Goal: Information Seeking & Learning: Learn about a topic

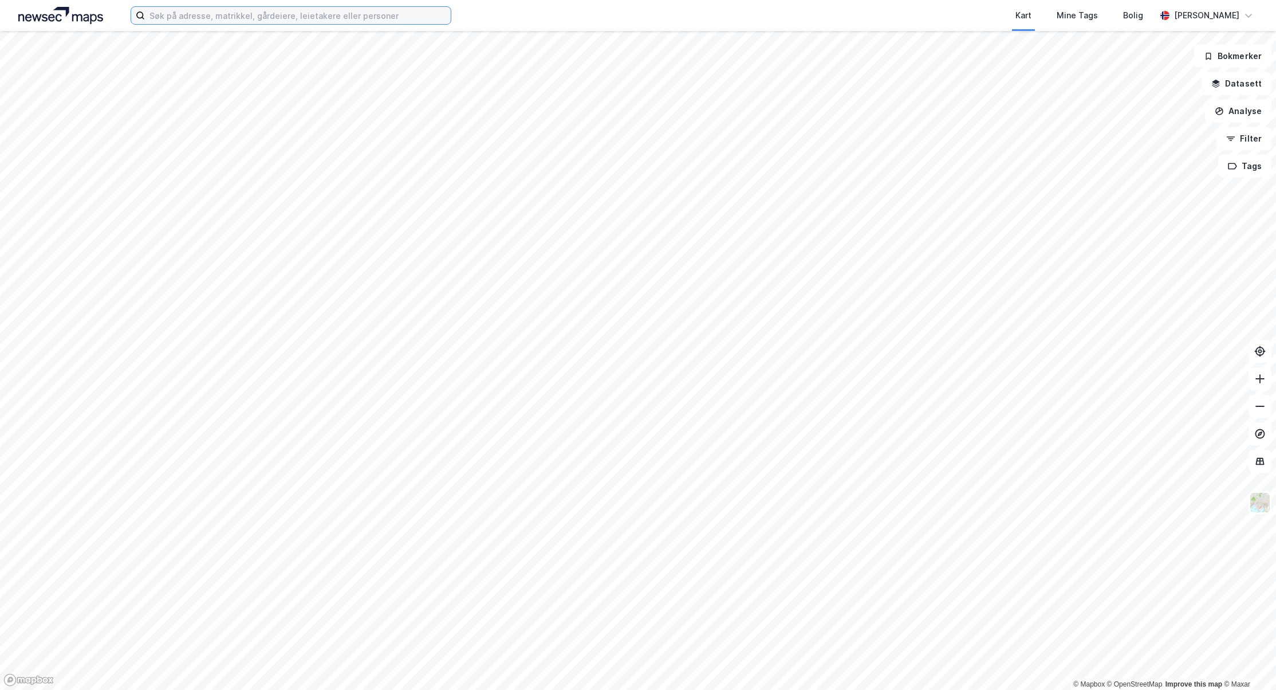
click at [262, 14] on input at bounding box center [298, 15] width 306 height 17
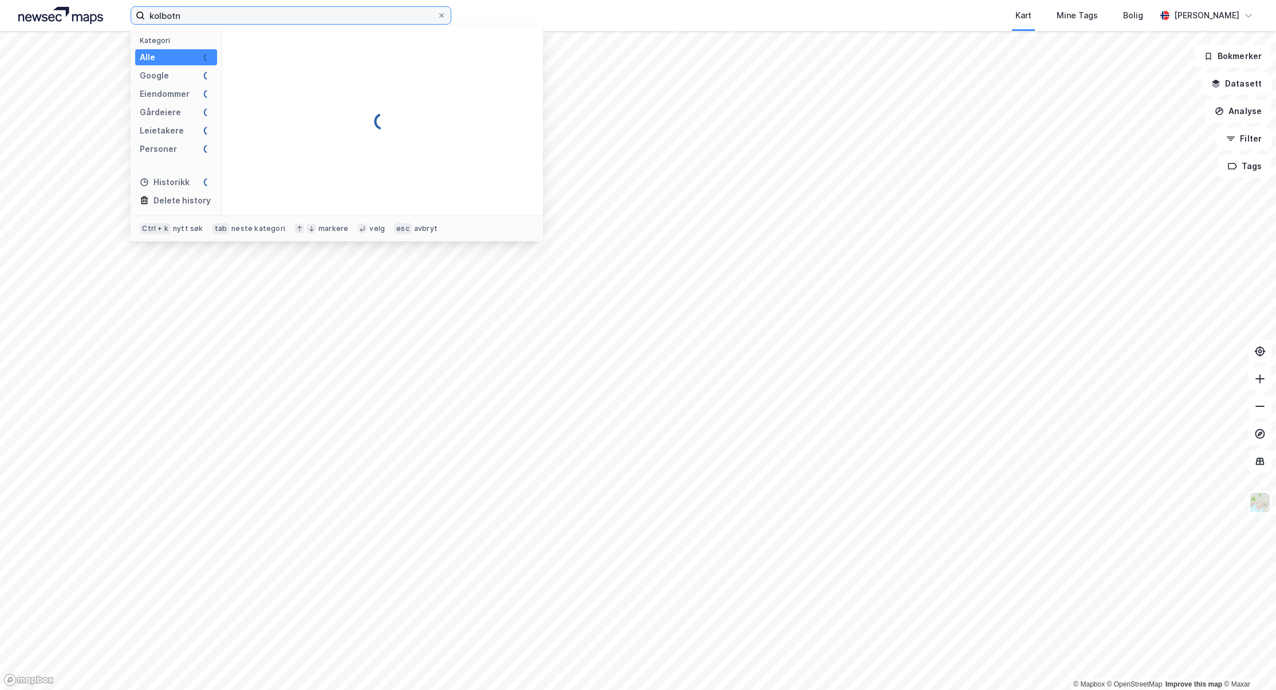
type input "kolbotn"
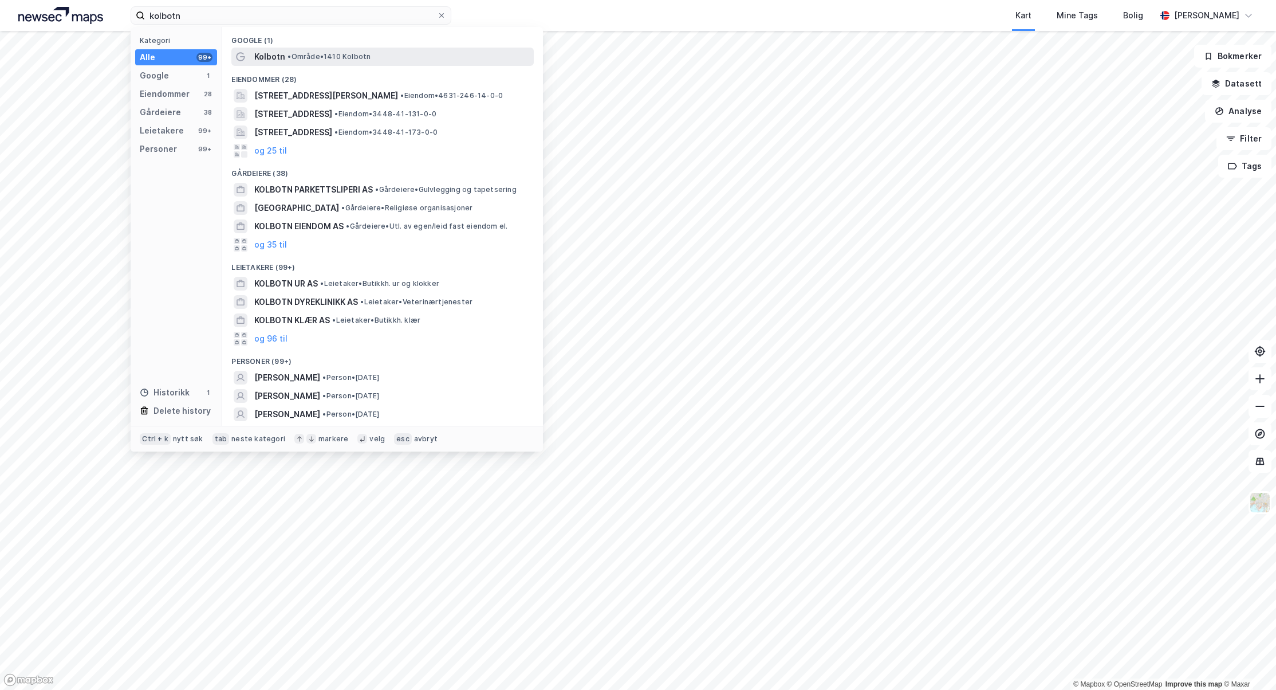
click at [275, 54] on span "Kolbotn" at bounding box center [269, 57] width 31 height 14
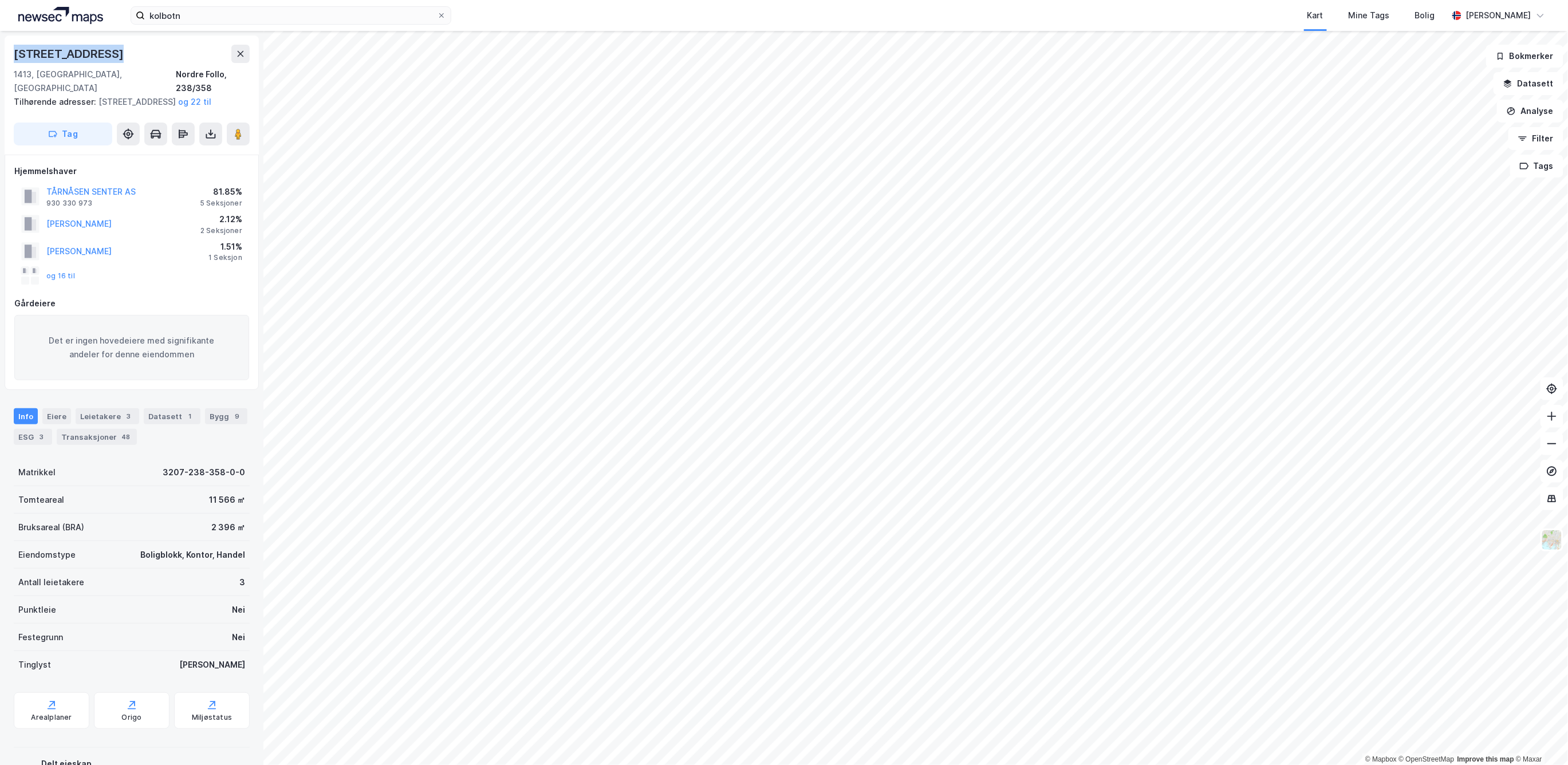
drag, startPoint x: 16, startPoint y: 49, endPoint x: 104, endPoint y: 55, distance: 87.8
click at [104, 55] on div "[STREET_ADDRESS], [GEOGRAPHIC_DATA], 238/358 Tilhørende adresser: [STREET_ADDRE…" at bounding box center [132, 95] width 254 height 119
click at [60, 417] on div "Eiere" at bounding box center [56, 416] width 29 height 16
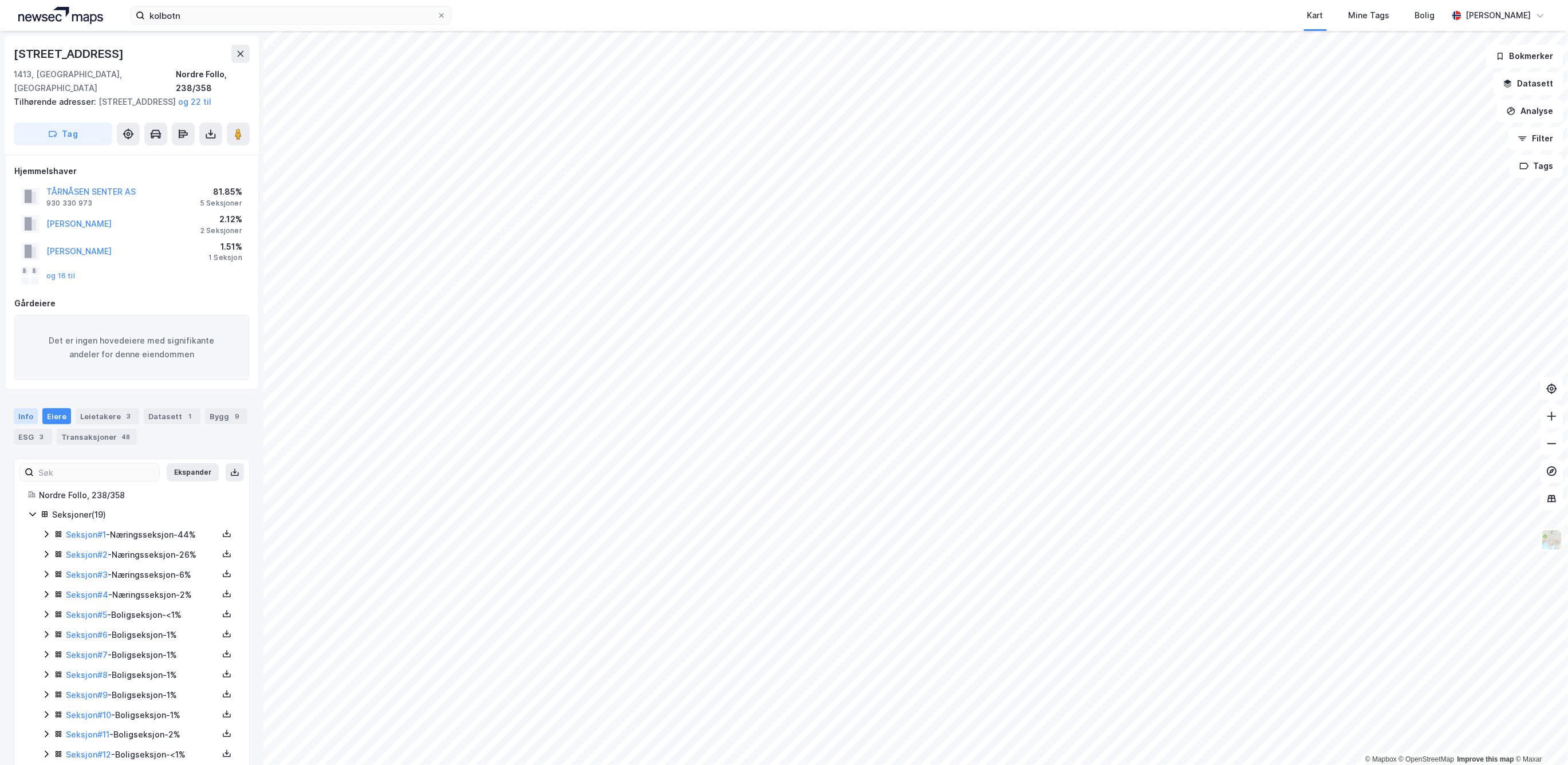
click at [26, 415] on div "Info" at bounding box center [26, 416] width 24 height 16
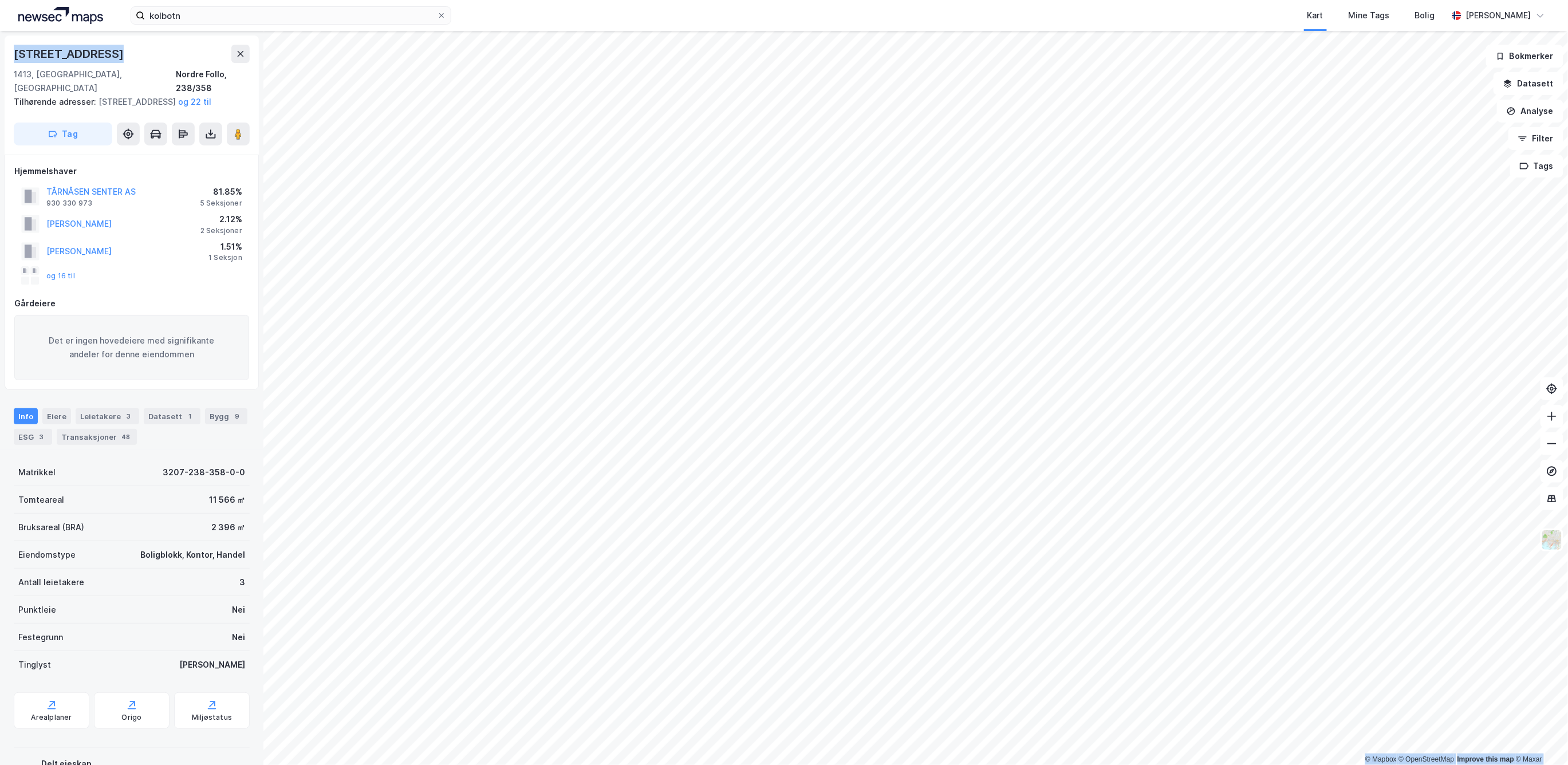
drag, startPoint x: 101, startPoint y: 51, endPoint x: -6, endPoint y: 54, distance: 107.7
click at [0, 54] on html "kolbotn Kart Mine Tags Bolig [PERSON_NAME] © Mapbox © OpenStreetMap Improve thi…" at bounding box center [784, 382] width 1568 height 765
copy div "© Mapbox © OpenStreetMap Improve this map © [PERSON_NAME][STREET_ADDRESS]"
click at [54, 415] on div "Eiere" at bounding box center [56, 416] width 29 height 16
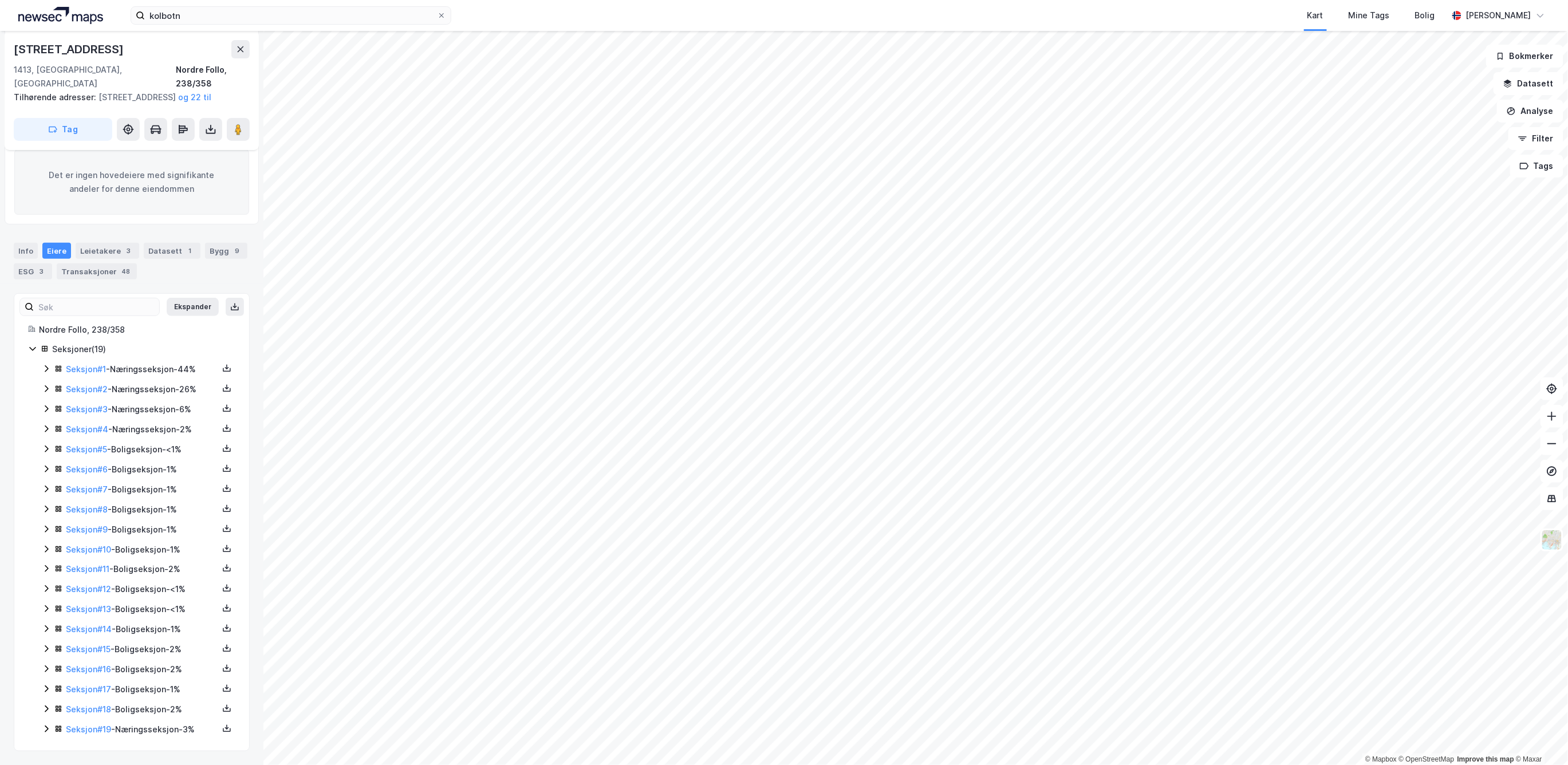
scroll to position [178, 0]
click at [46, 364] on icon at bounding box center [46, 368] width 9 height 9
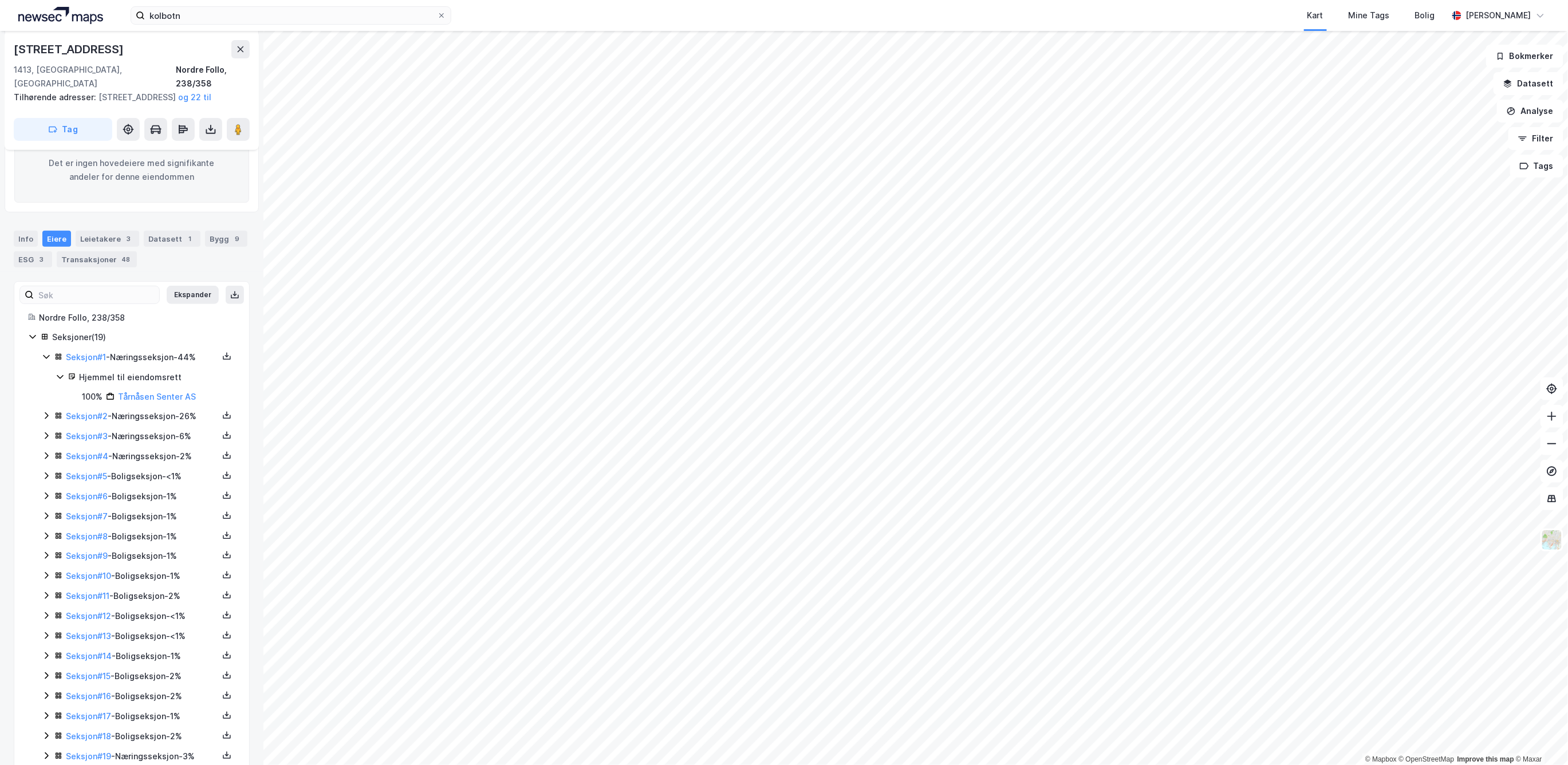
click at [47, 357] on icon at bounding box center [46, 356] width 9 height 9
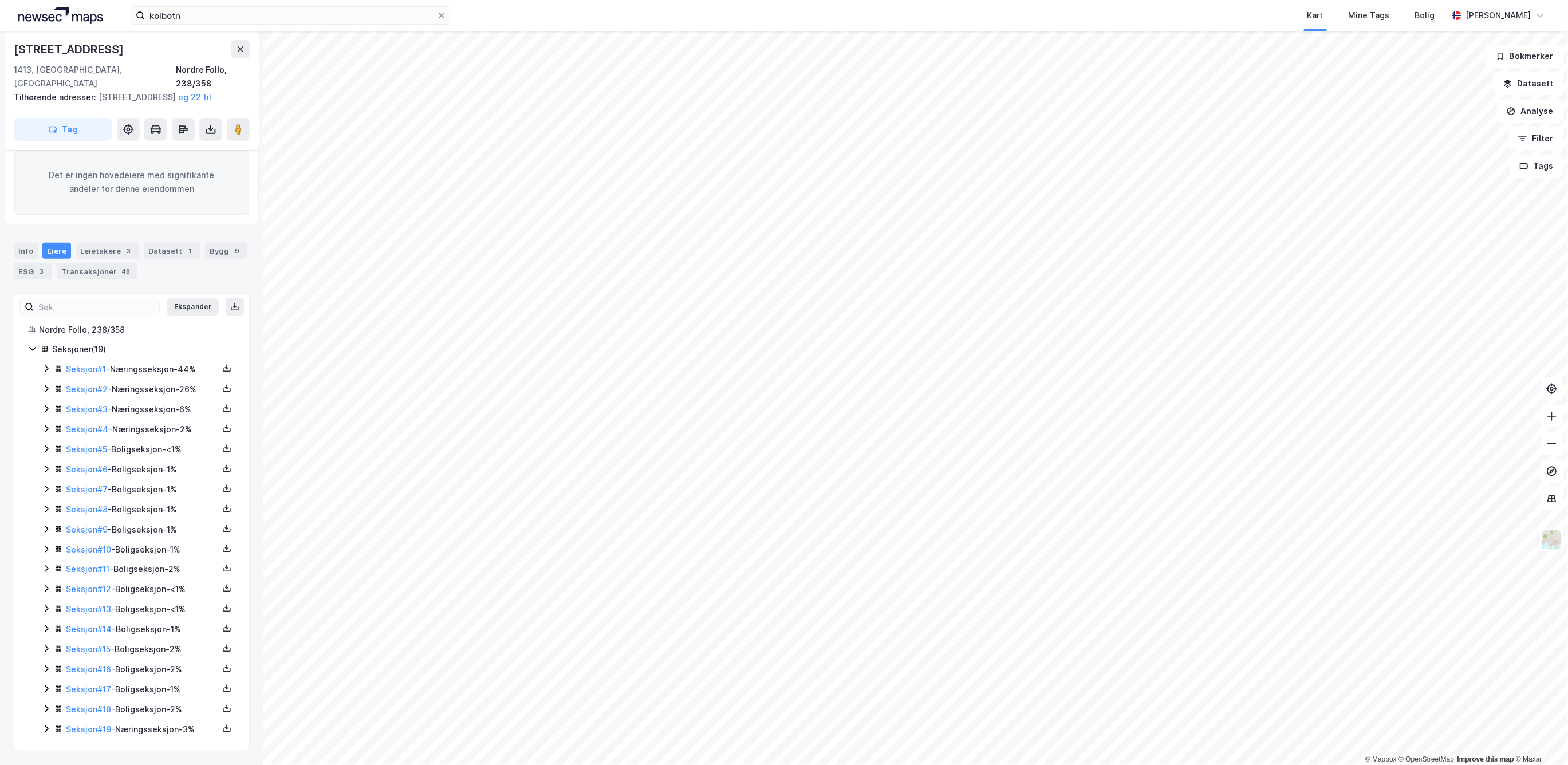
click at [47, 384] on icon at bounding box center [46, 388] width 9 height 9
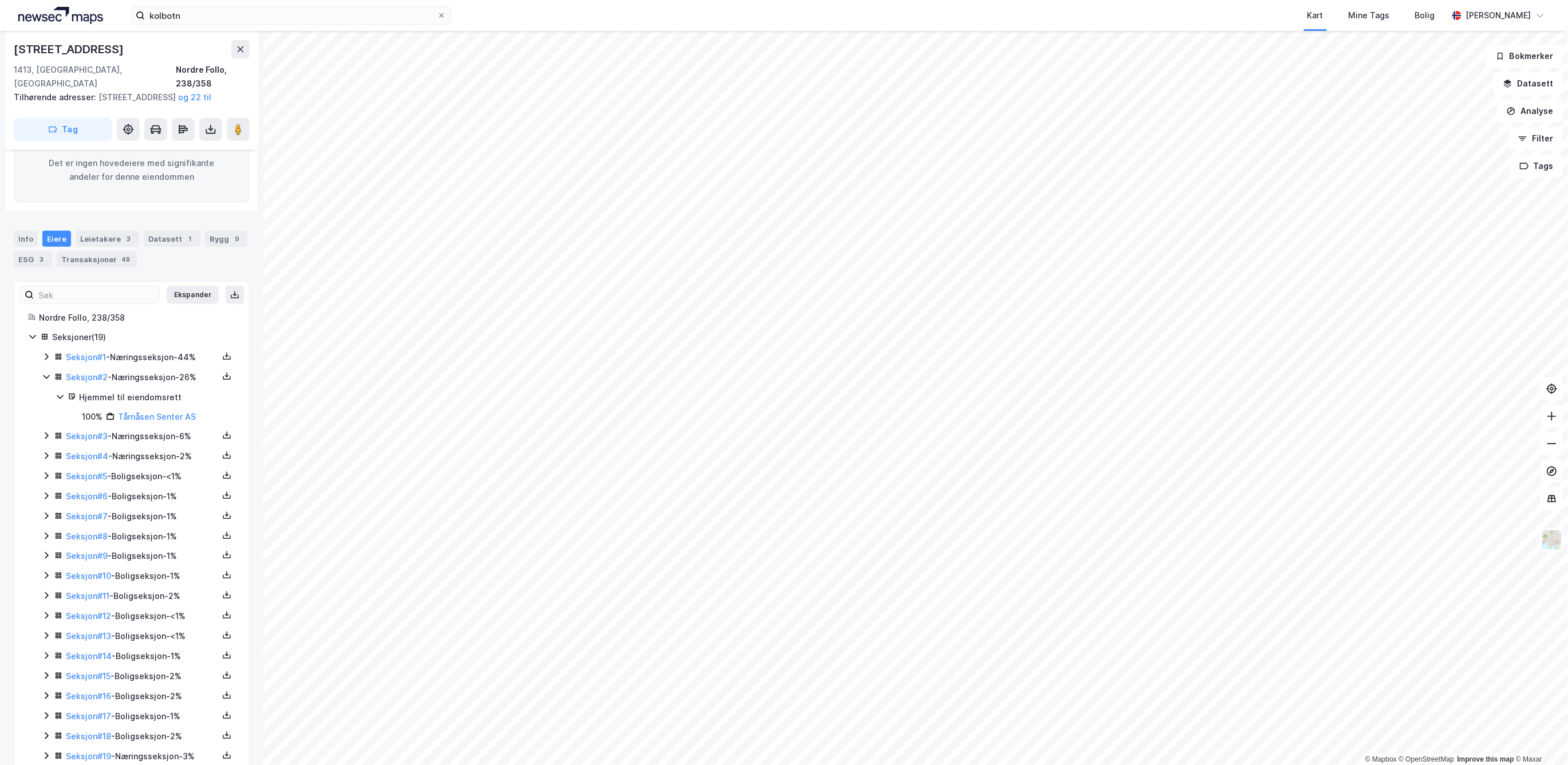
click at [47, 375] on icon at bounding box center [46, 376] width 9 height 9
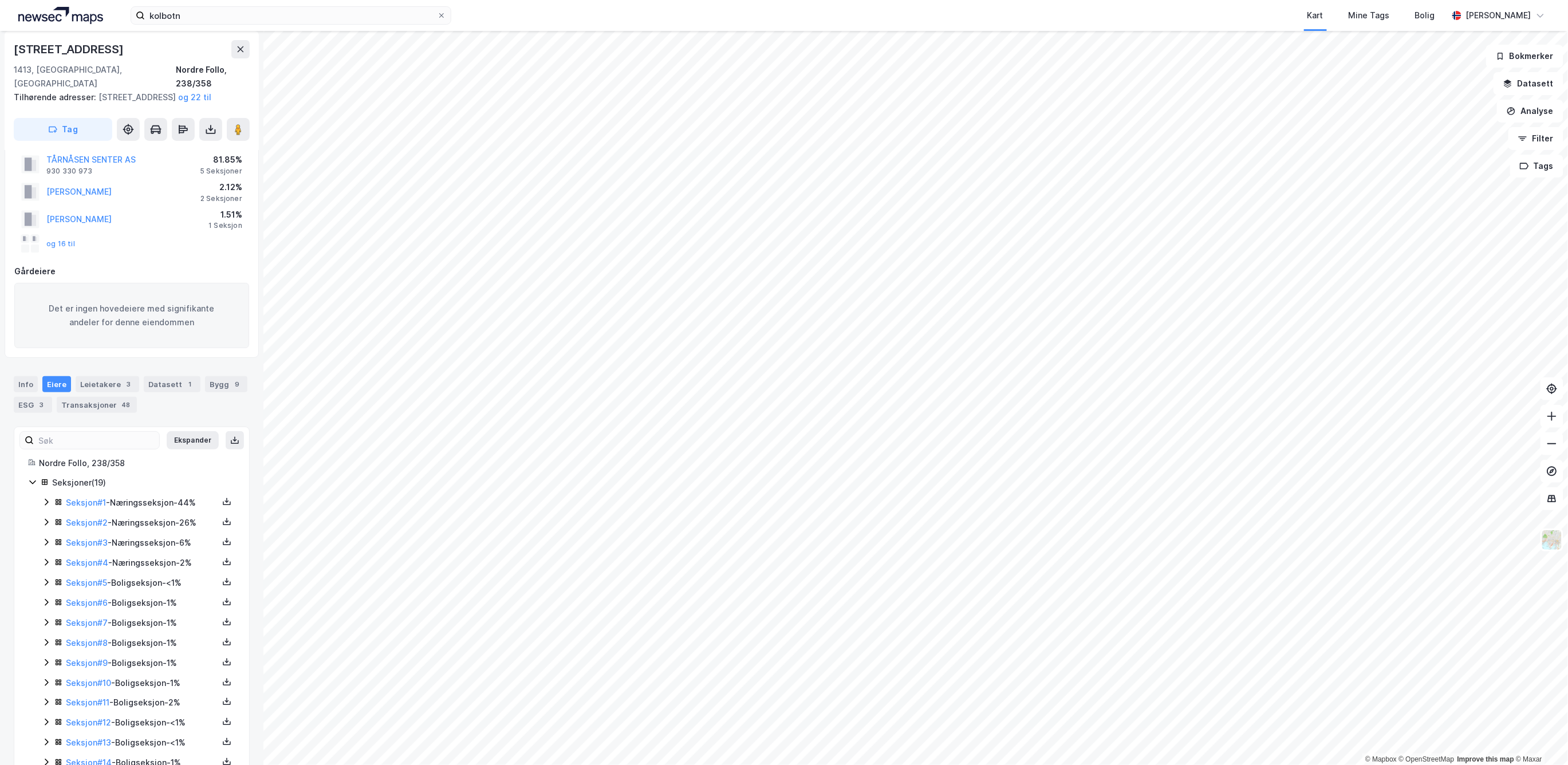
scroll to position [0, 0]
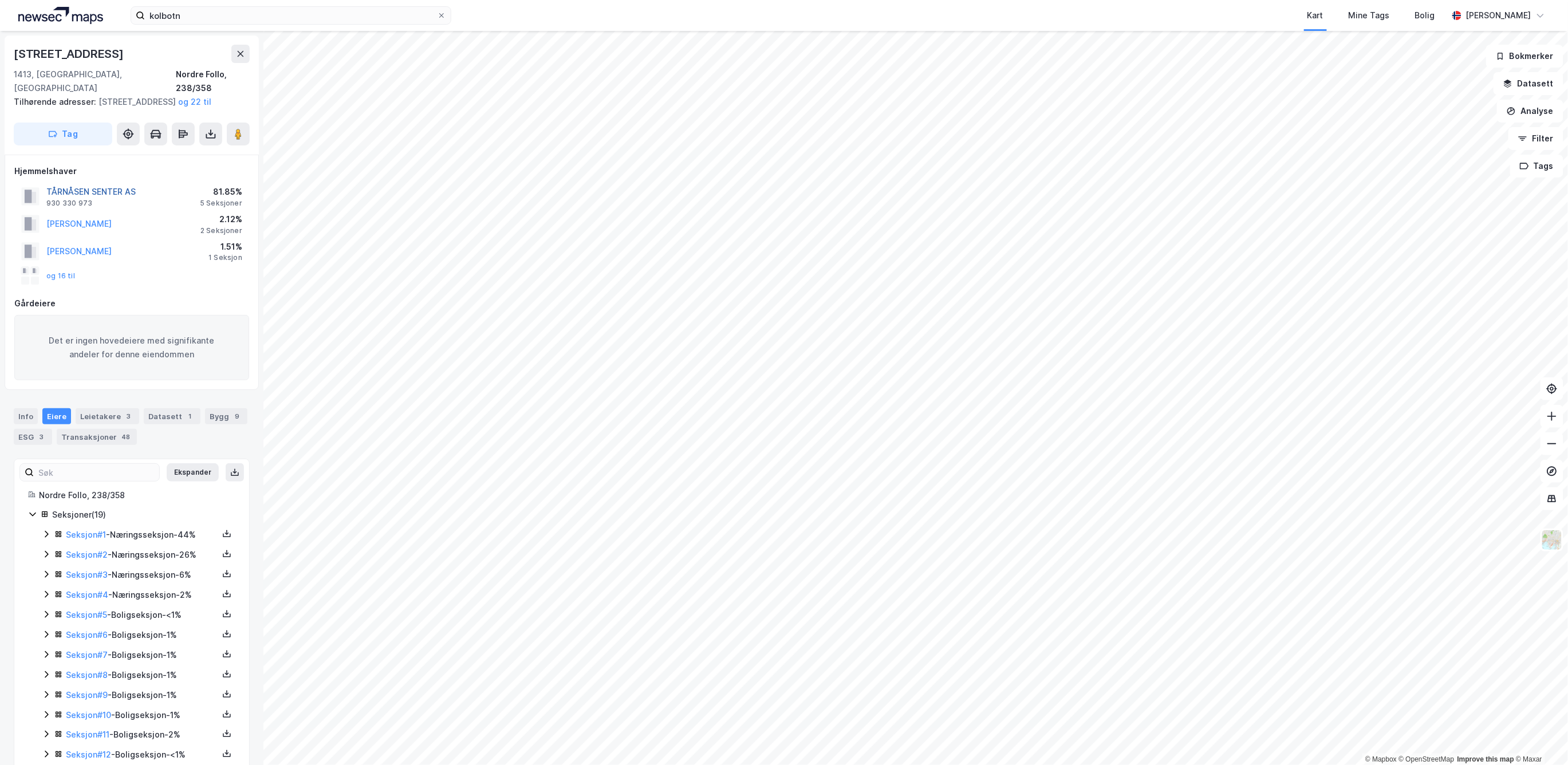
click at [0, 0] on button "TÅRNÅSEN SENTER AS" at bounding box center [0, 0] width 0 height 0
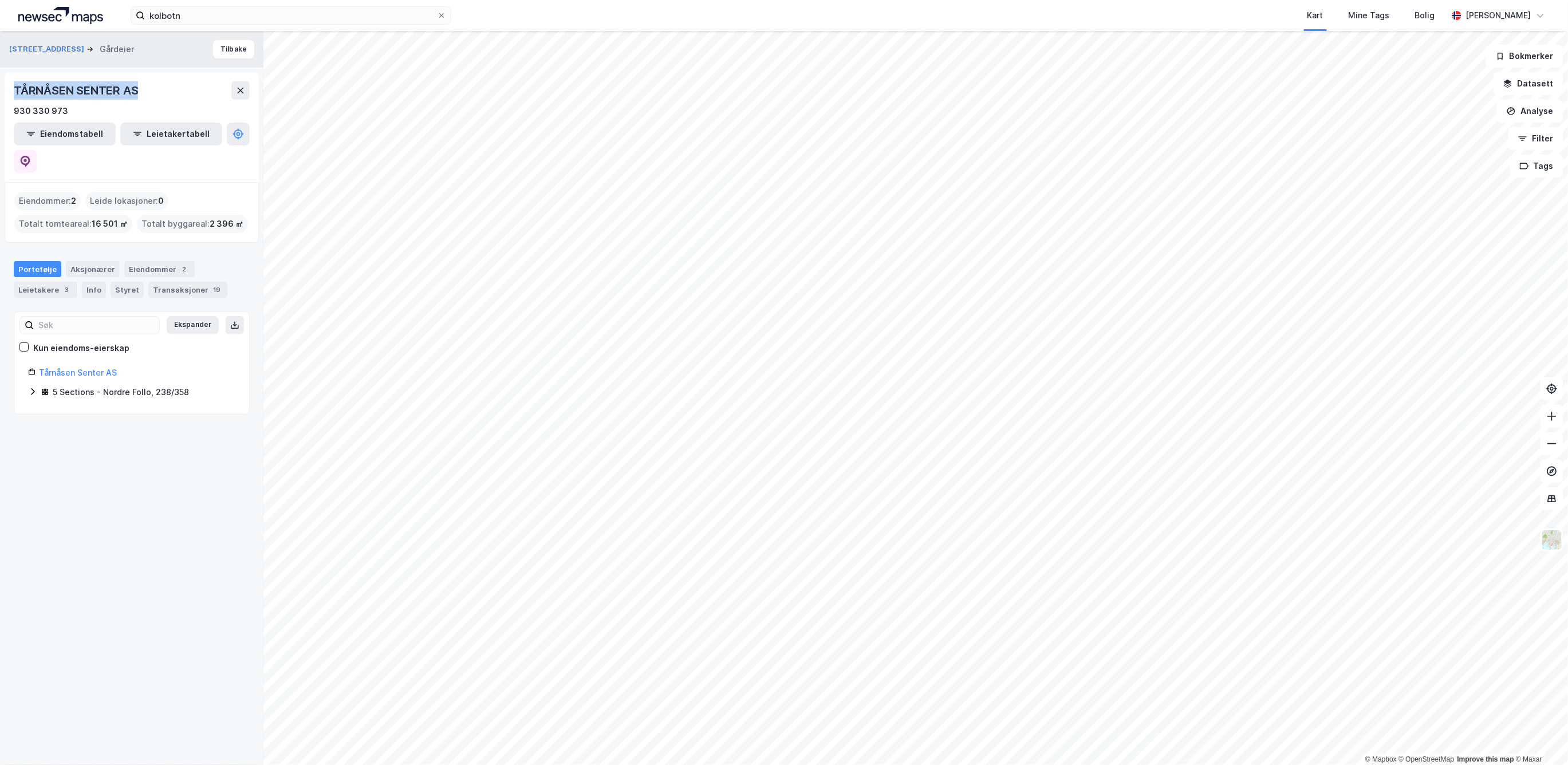
drag, startPoint x: 142, startPoint y: 90, endPoint x: 17, endPoint y: 88, distance: 125.5
click at [17, 88] on div "TÅRNÅSEN SENTER AS" at bounding box center [132, 90] width 236 height 18
drag, startPoint x: 69, startPoint y: 111, endPoint x: 8, endPoint y: 108, distance: 60.8
click at [8, 108] on div "TÅRNÅSEN SENTER AS 930 330 973 Eiendomstabell Leietakertabell" at bounding box center [132, 127] width 254 height 110
click at [67, 368] on link "Tårnåsen Senter AS" at bounding box center [78, 373] width 78 height 10
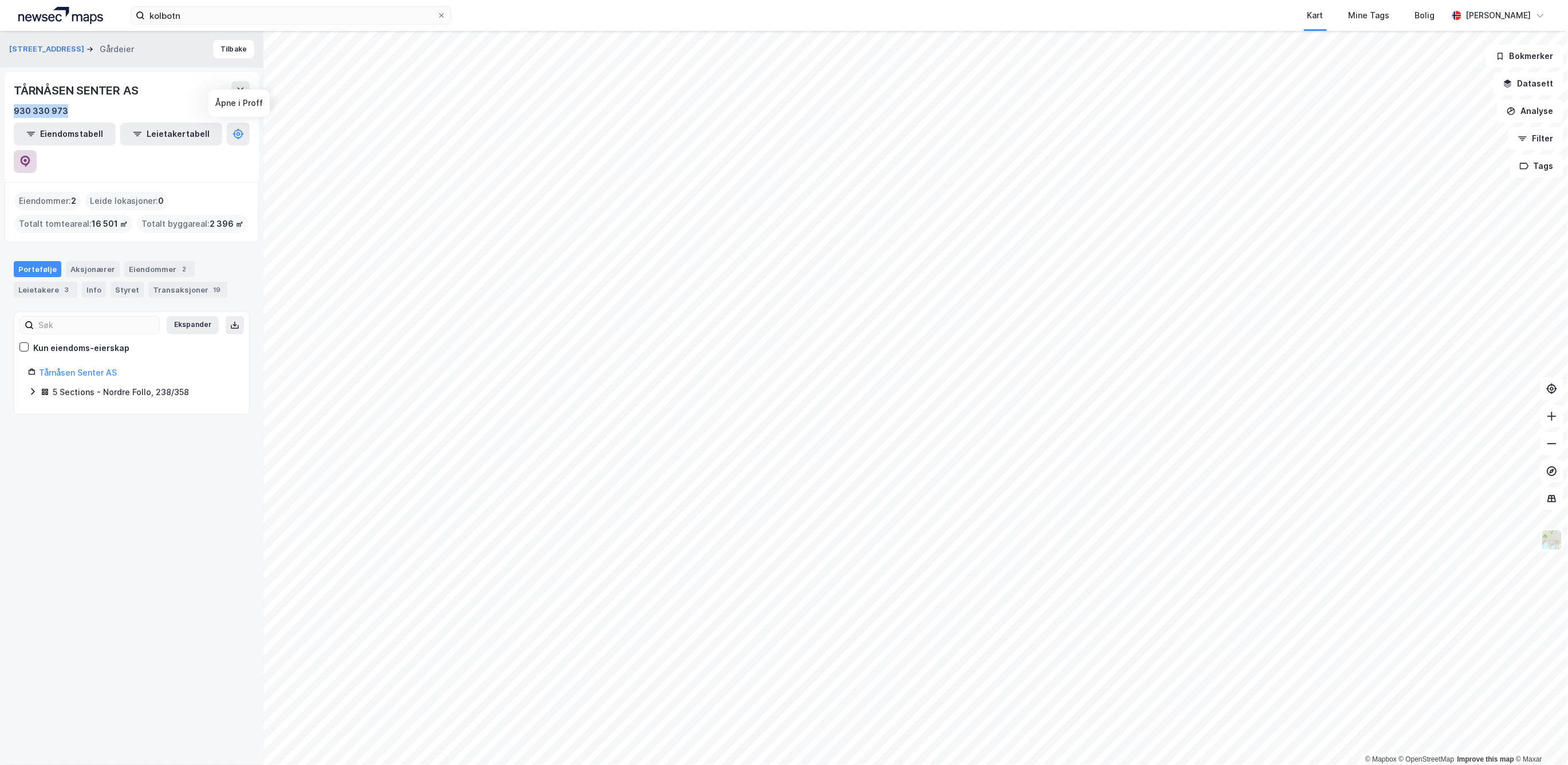
click at [31, 156] on icon at bounding box center [24, 161] width 11 height 11
click at [103, 368] on link "Tårnåsen Senter AS" at bounding box center [78, 373] width 78 height 10
drag, startPoint x: 143, startPoint y: 90, endPoint x: 0, endPoint y: 85, distance: 142.7
click at [0, 85] on div "Valhallaveien 64 Gårdeier Tilbake TÅRNÅSEN SENTER AS 930 330 973 Eiendomstabell…" at bounding box center [131, 398] width 263 height 734
click at [1275, 539] on img at bounding box center [1552, 540] width 22 height 22
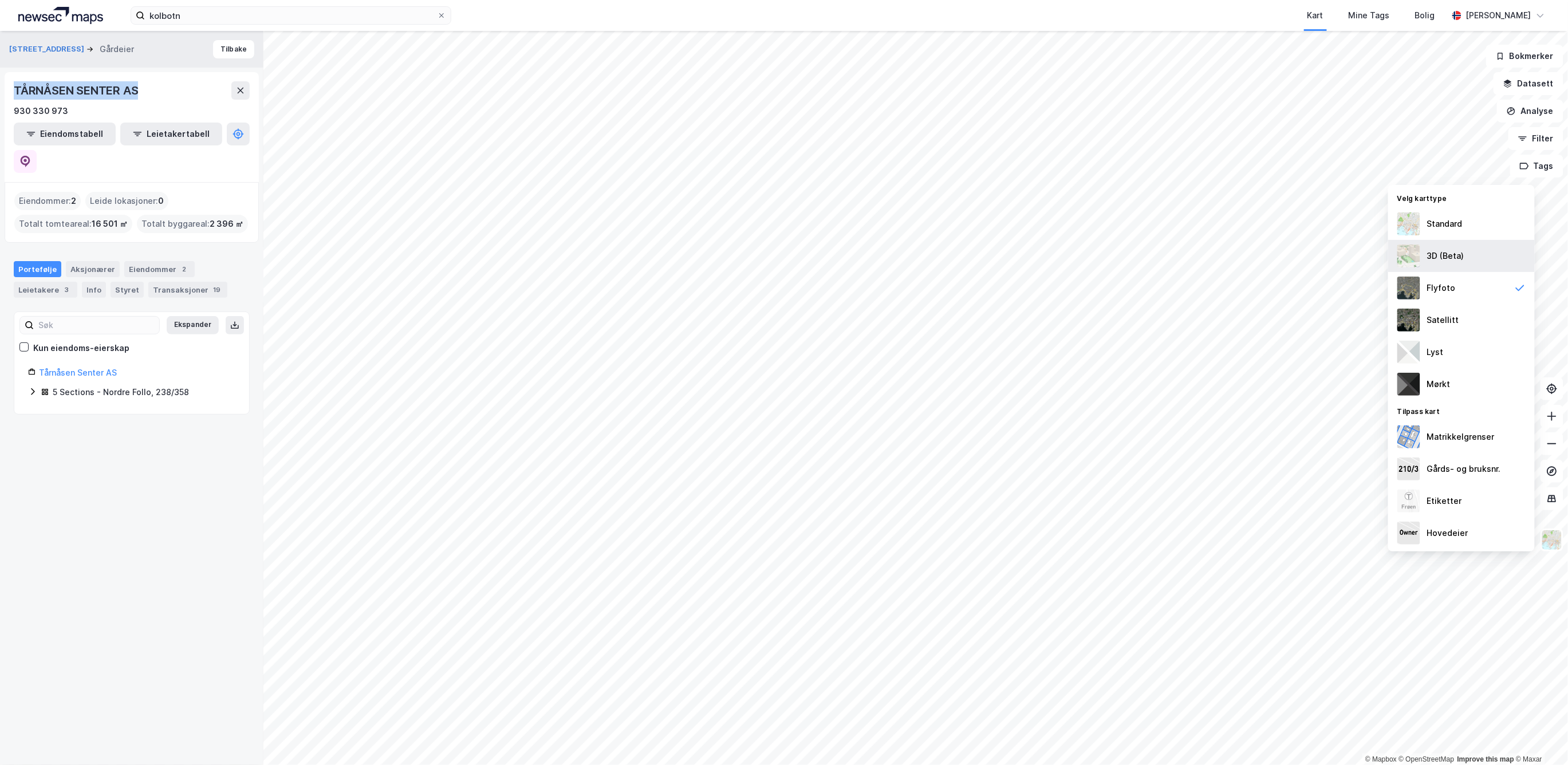
click at [1275, 252] on img at bounding box center [1408, 256] width 23 height 23
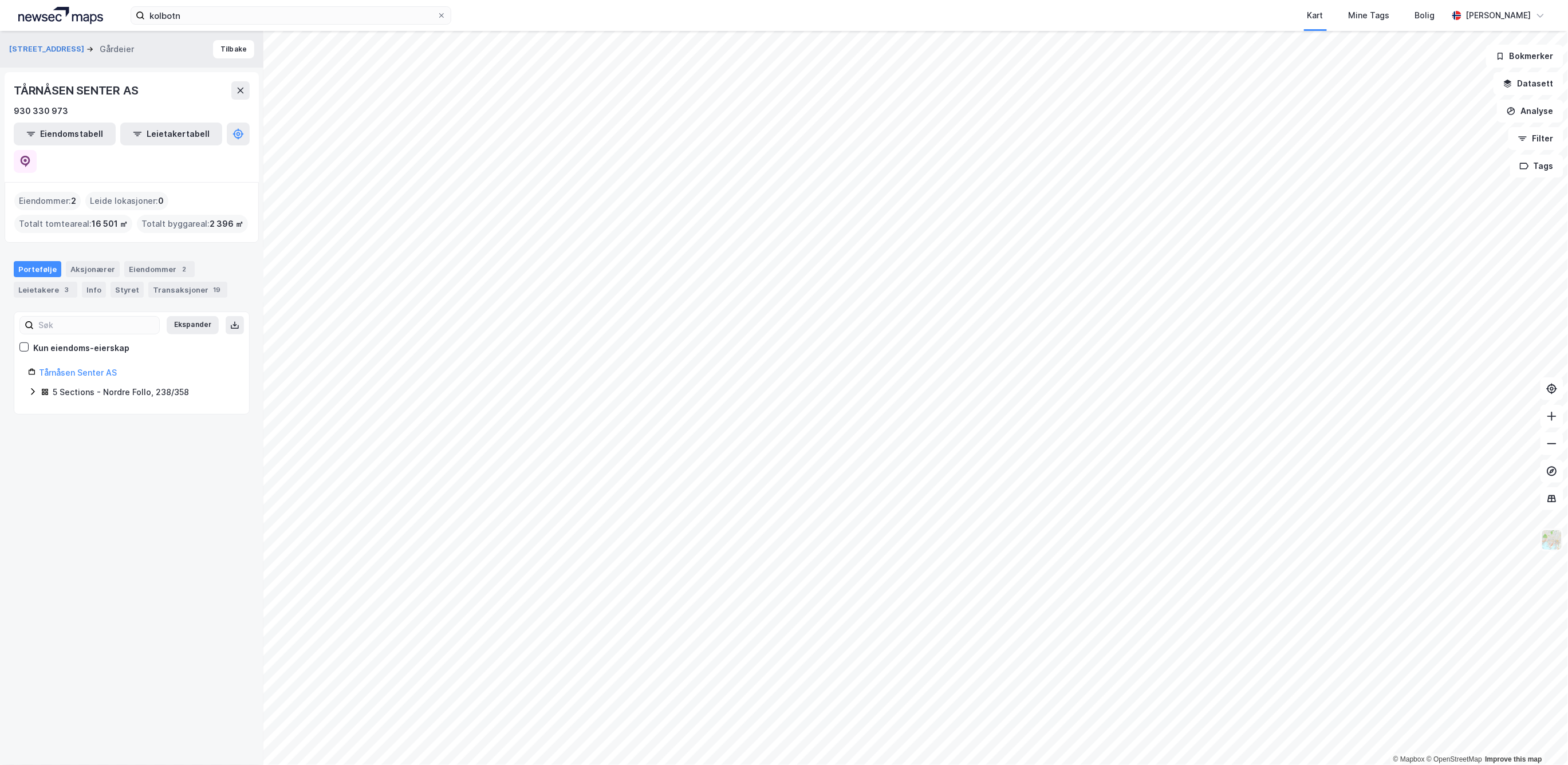
click at [1275, 541] on img at bounding box center [1552, 540] width 22 height 22
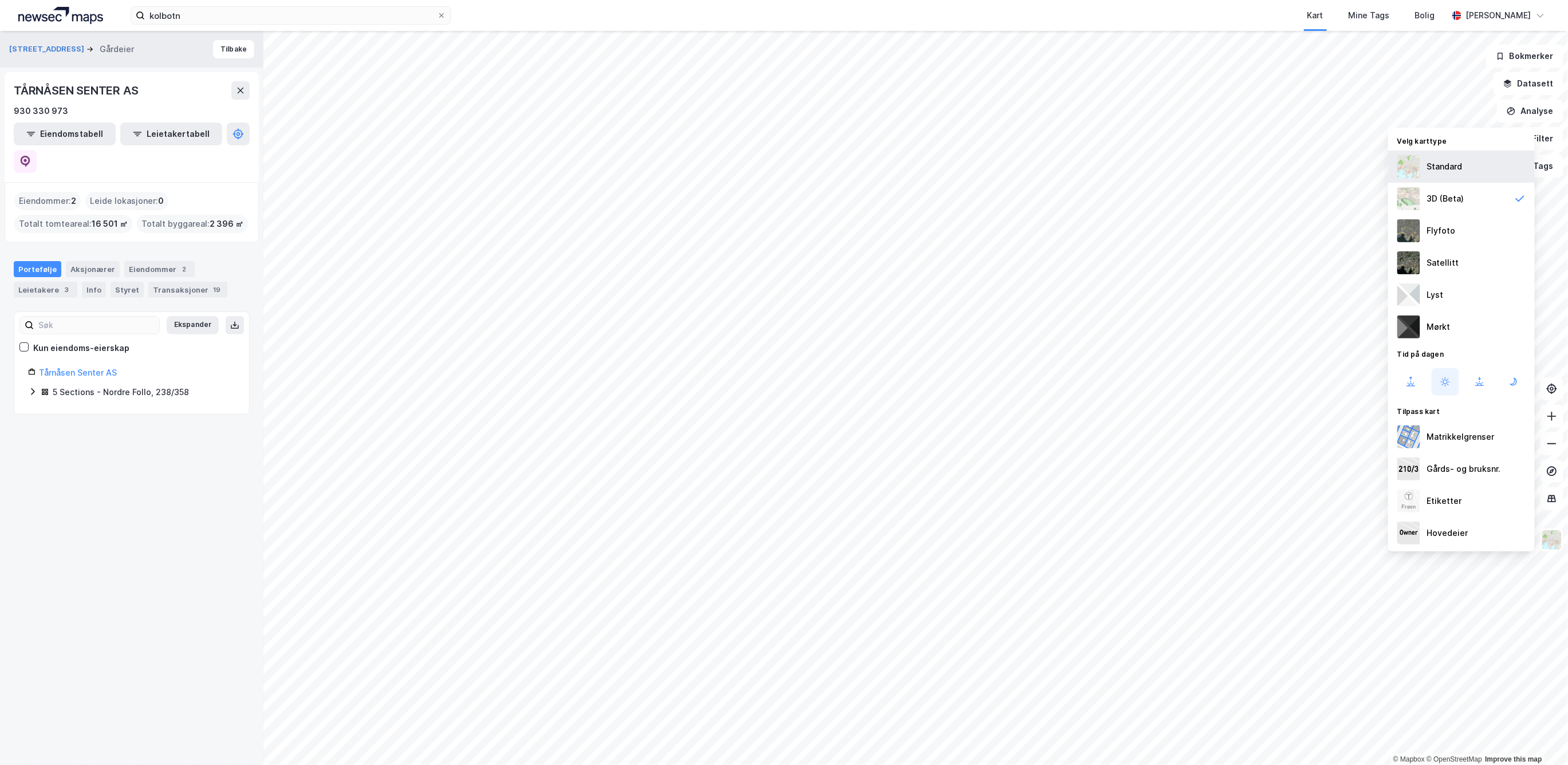
click at [1275, 171] on div "Standard" at bounding box center [1445, 167] width 36 height 14
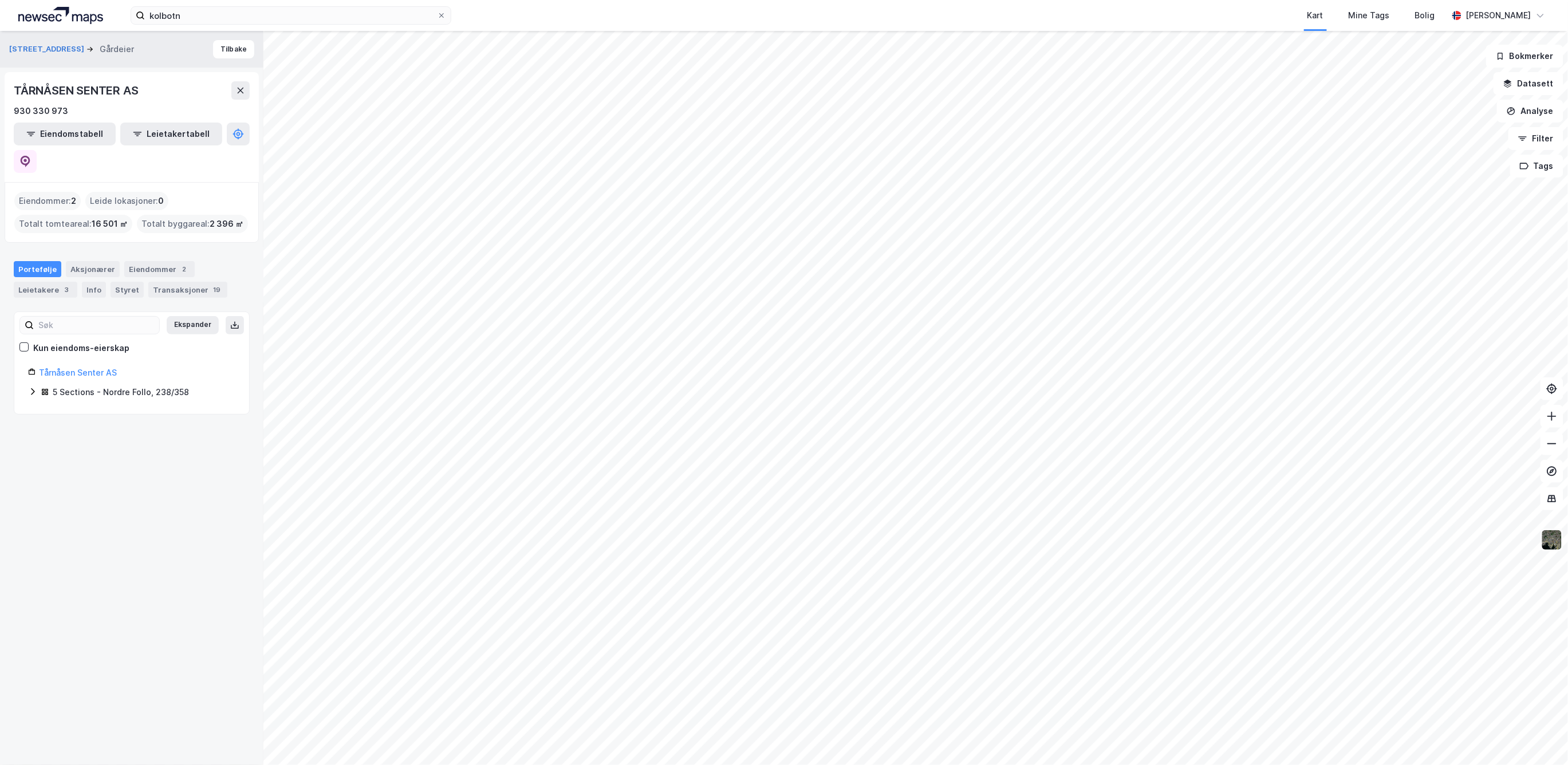
click at [1275, 544] on img at bounding box center [1552, 540] width 22 height 22
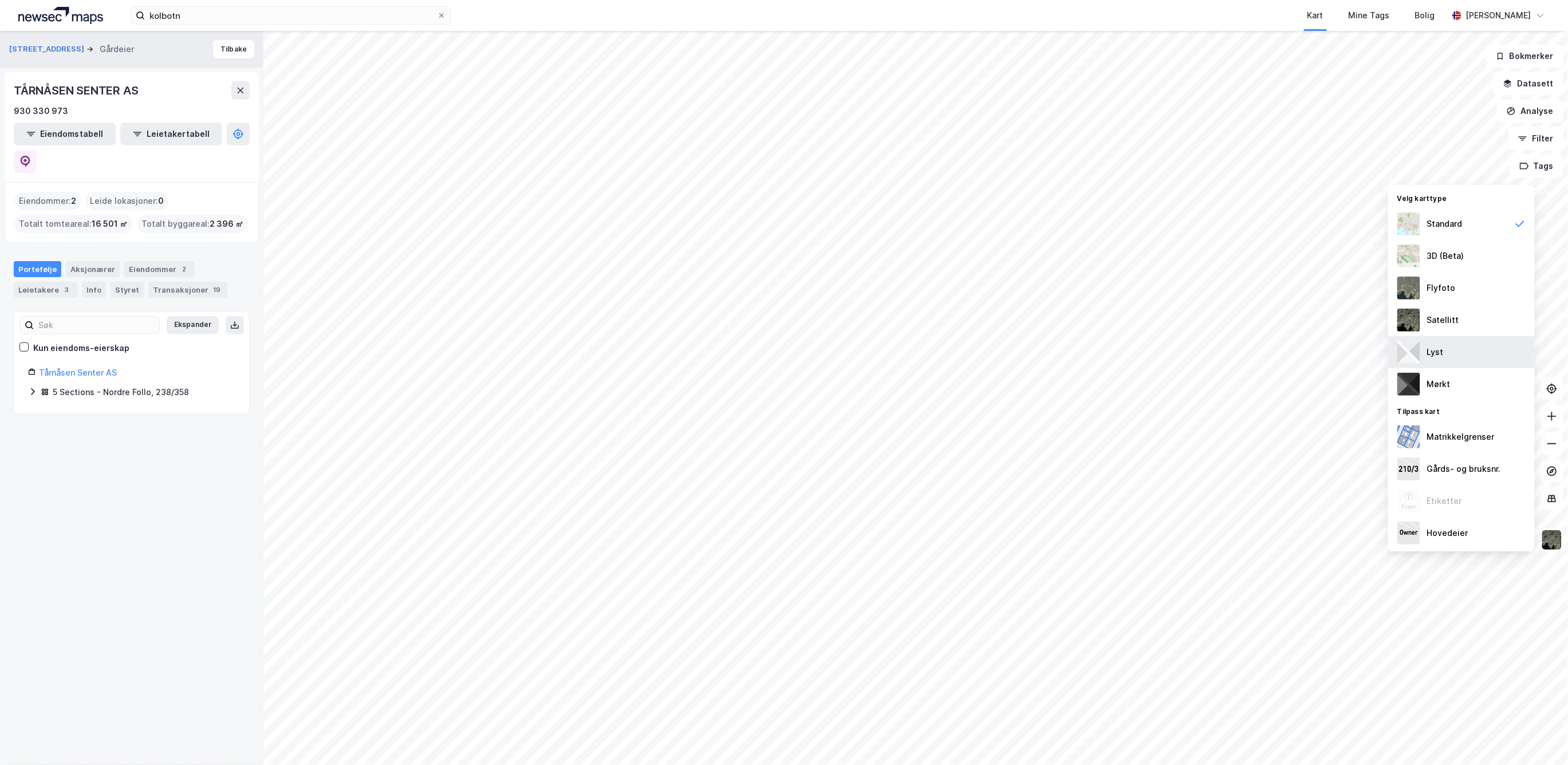
click at [1275, 344] on img at bounding box center [1408, 352] width 23 height 23
click at [1275, 546] on img at bounding box center [1552, 540] width 22 height 22
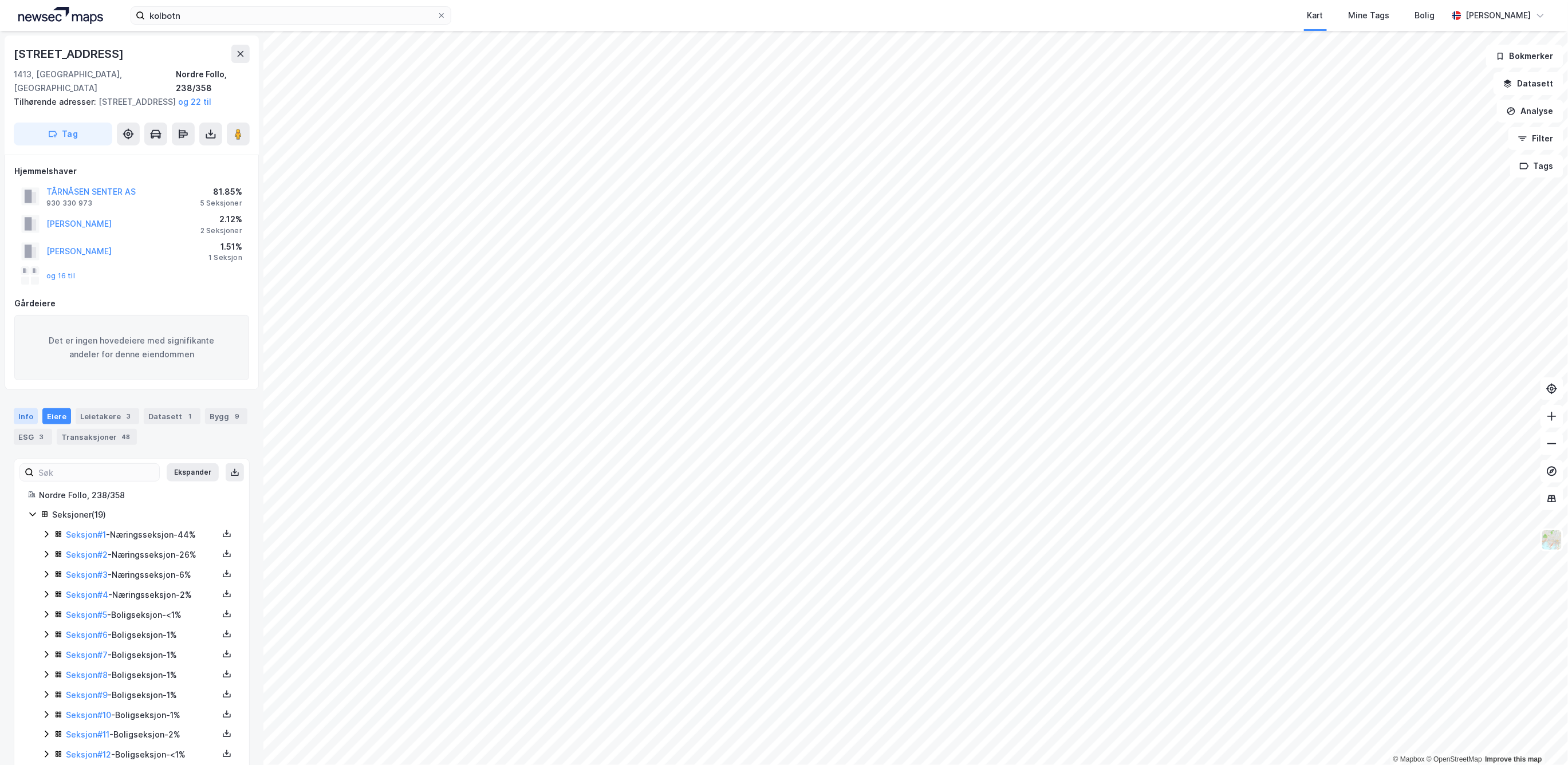
click at [26, 413] on div "Info" at bounding box center [26, 416] width 24 height 16
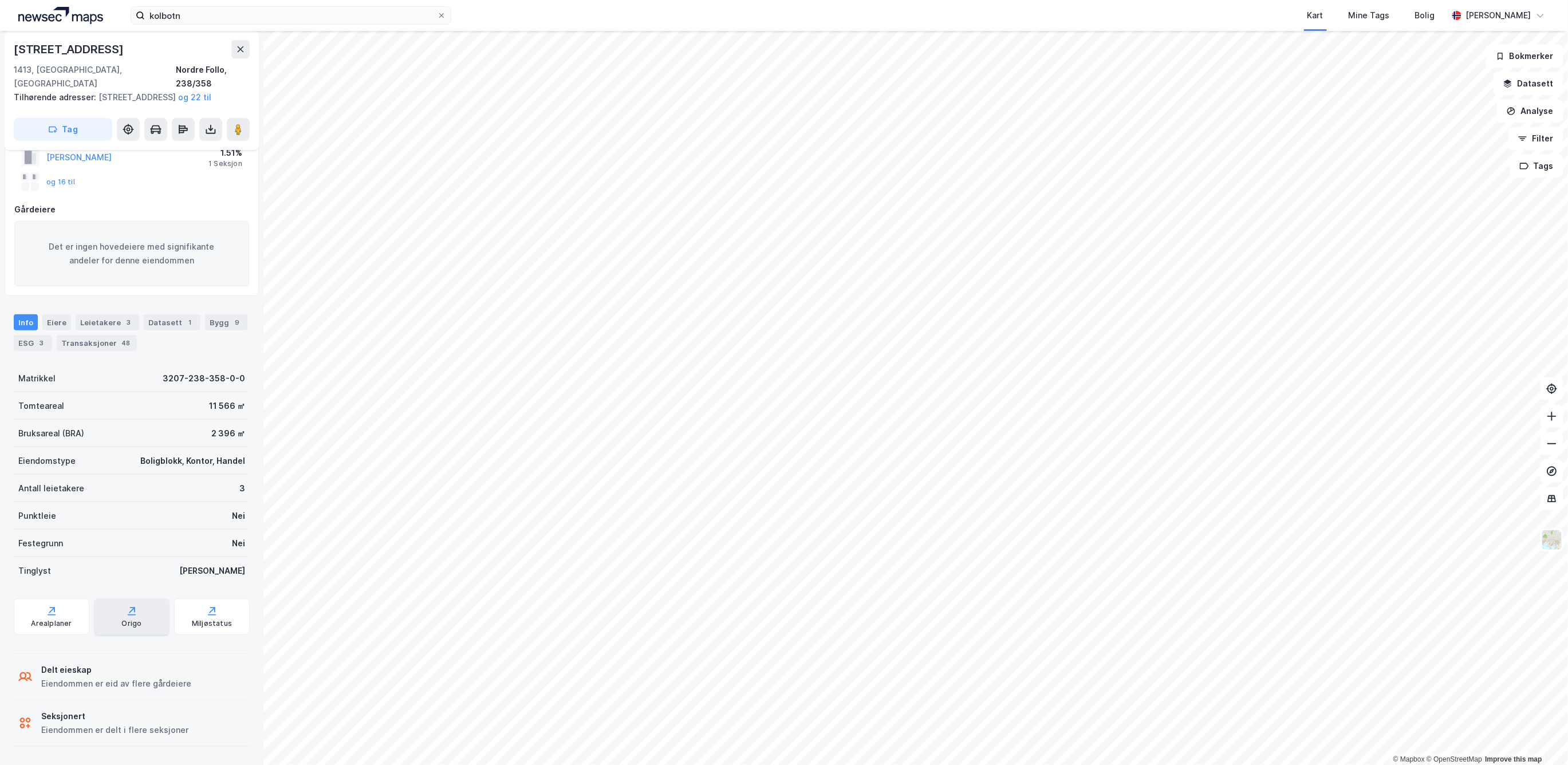
scroll to position [94, 0]
click at [44, 619] on div "Arealplaner" at bounding box center [51, 623] width 41 height 9
